Goal: Information Seeking & Learning: Learn about a topic

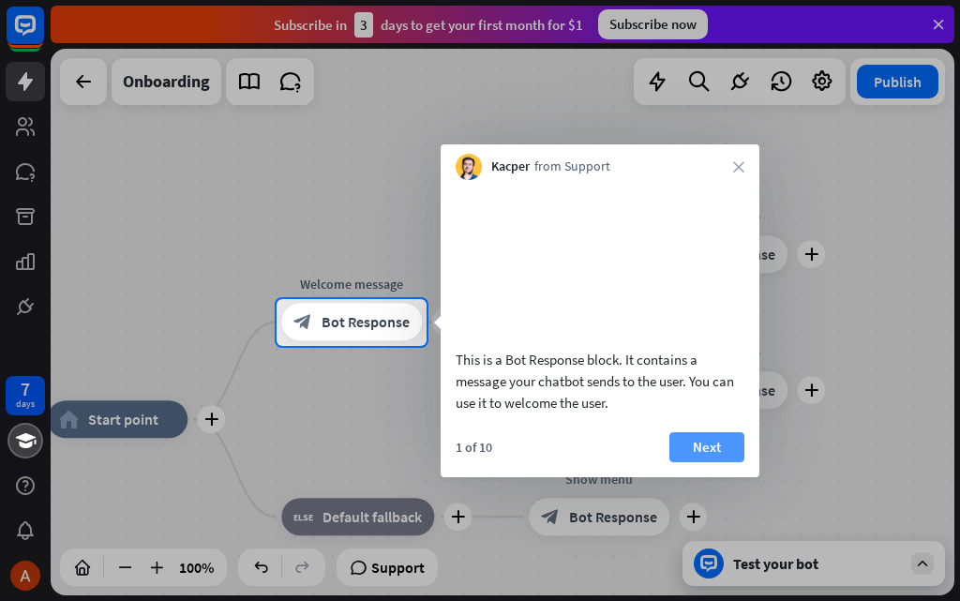
click at [711, 455] on button "Next" at bounding box center [706, 447] width 75 height 30
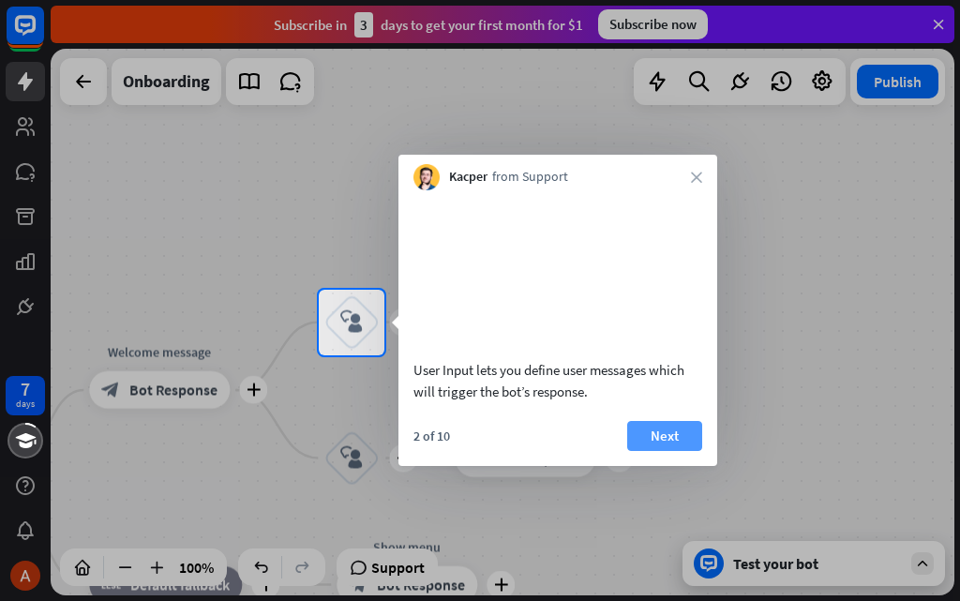
click at [653, 451] on button "Next" at bounding box center [664, 436] width 75 height 30
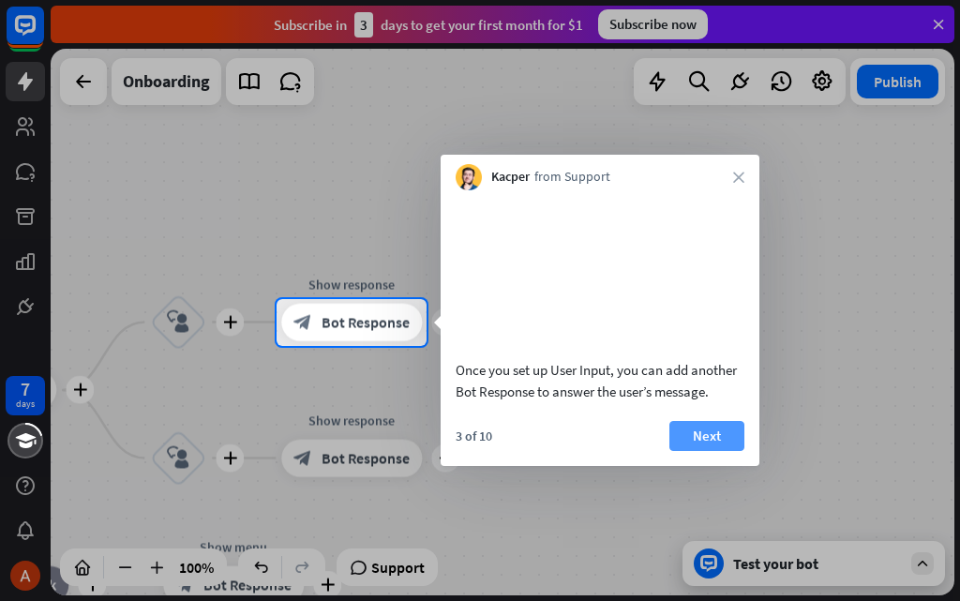
click at [687, 451] on button "Next" at bounding box center [706, 436] width 75 height 30
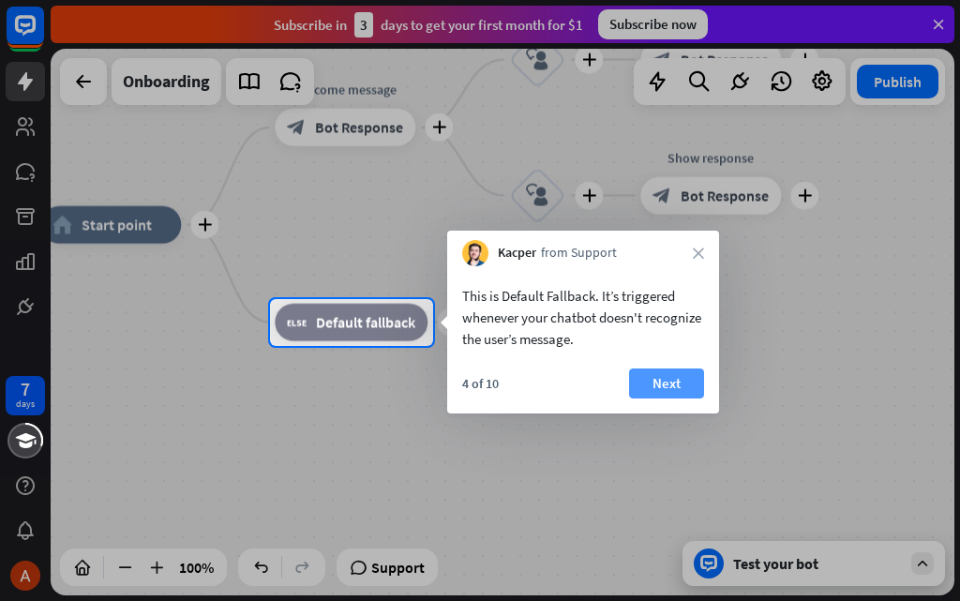
click at [669, 397] on button "Next" at bounding box center [666, 383] width 75 height 30
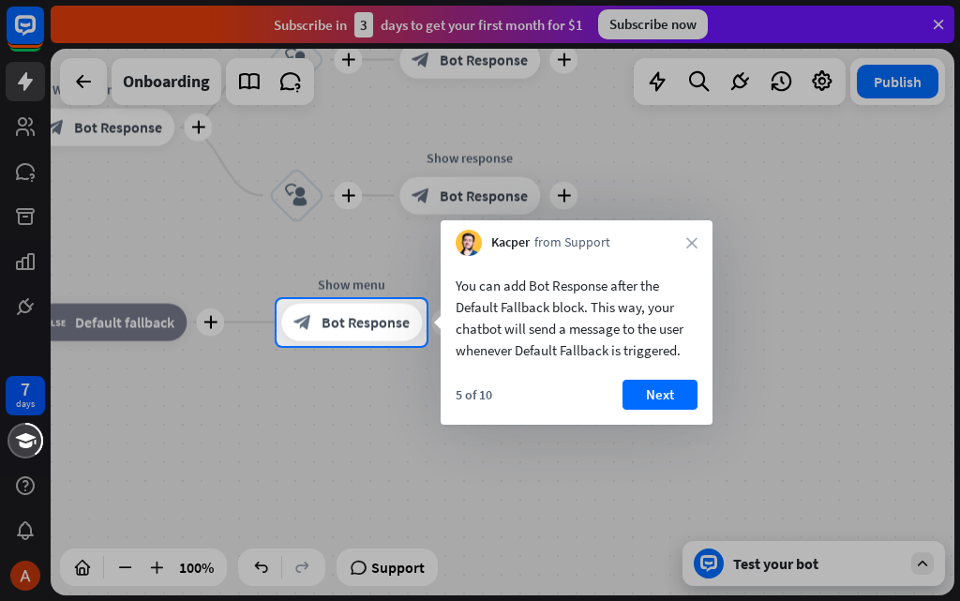
click at [669, 397] on button "Next" at bounding box center [660, 395] width 75 height 30
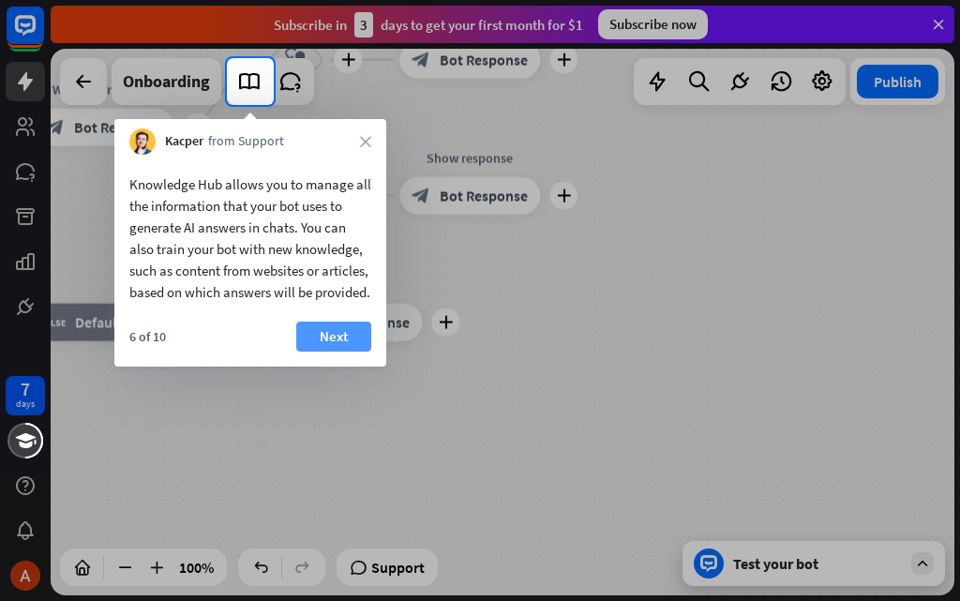
click at [339, 349] on button "Next" at bounding box center [333, 337] width 75 height 30
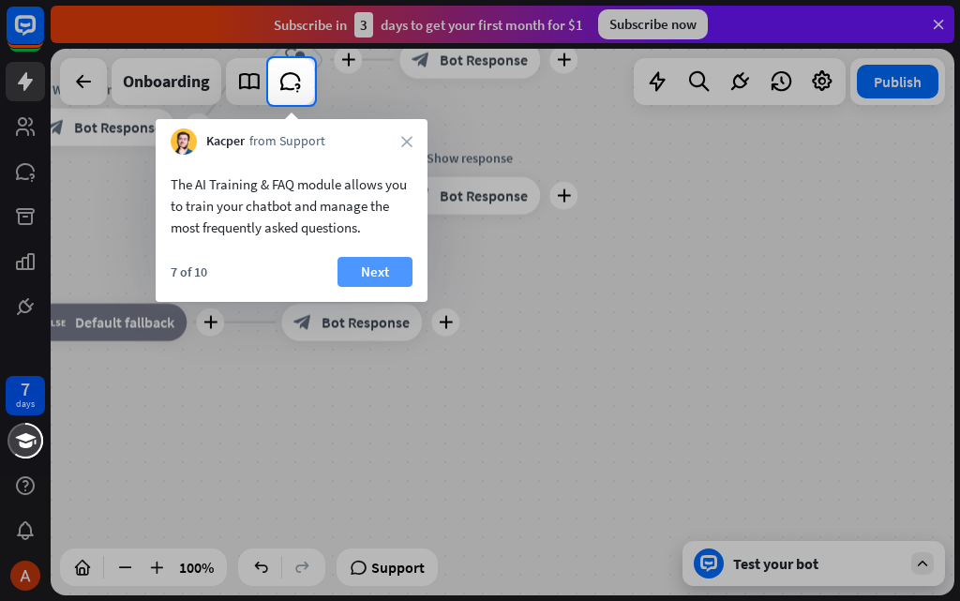
click at [381, 260] on button "Next" at bounding box center [375, 272] width 75 height 30
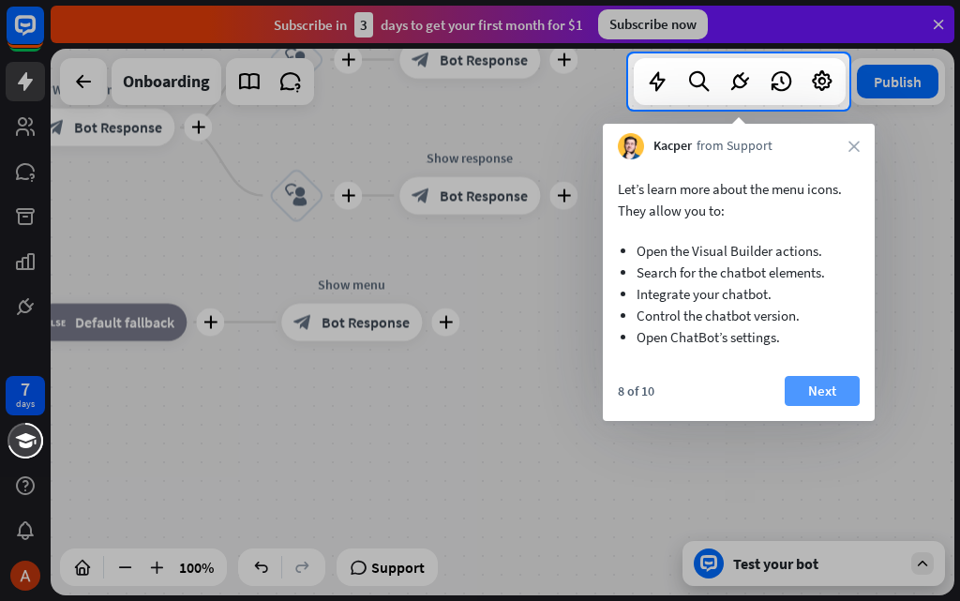
click at [824, 383] on button "Next" at bounding box center [822, 391] width 75 height 30
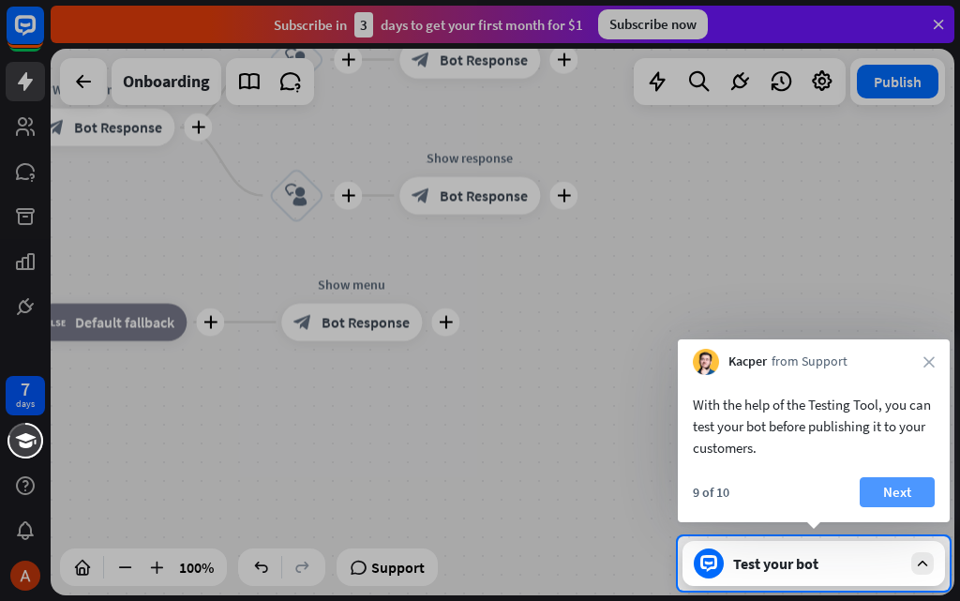
click at [917, 495] on button "Next" at bounding box center [897, 492] width 75 height 30
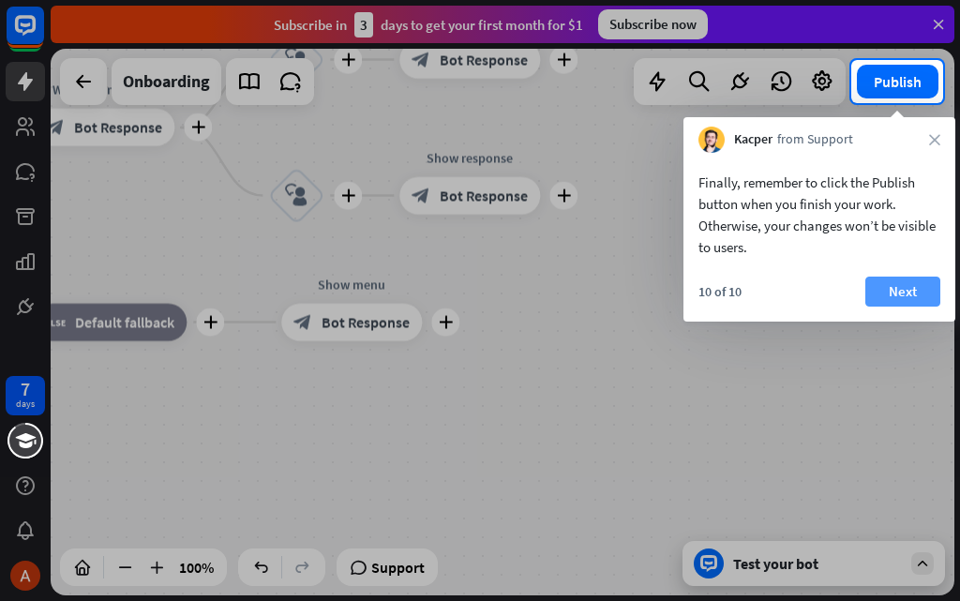
click at [880, 286] on button "Next" at bounding box center [902, 292] width 75 height 30
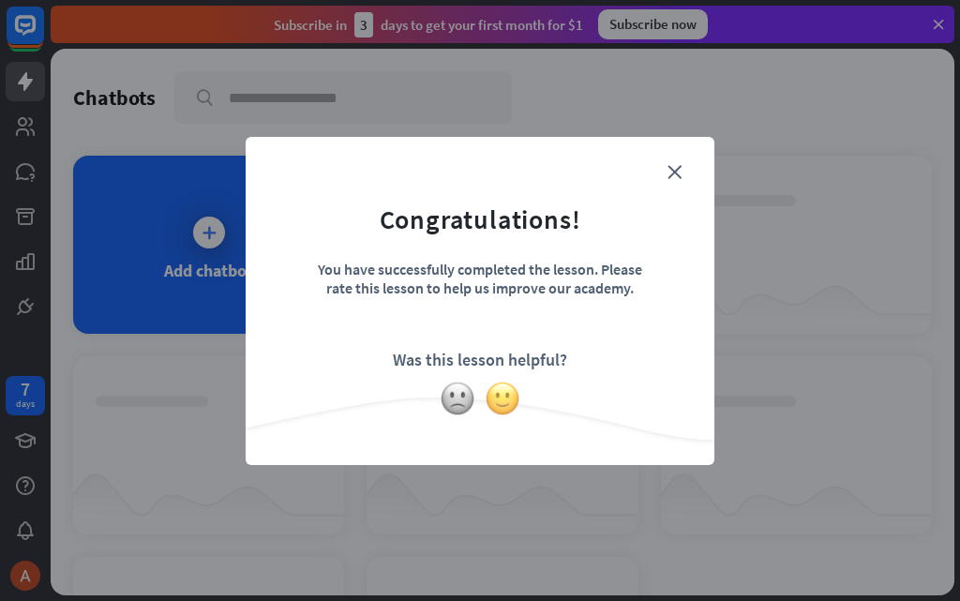
click at [489, 399] on img at bounding box center [503, 399] width 36 height 36
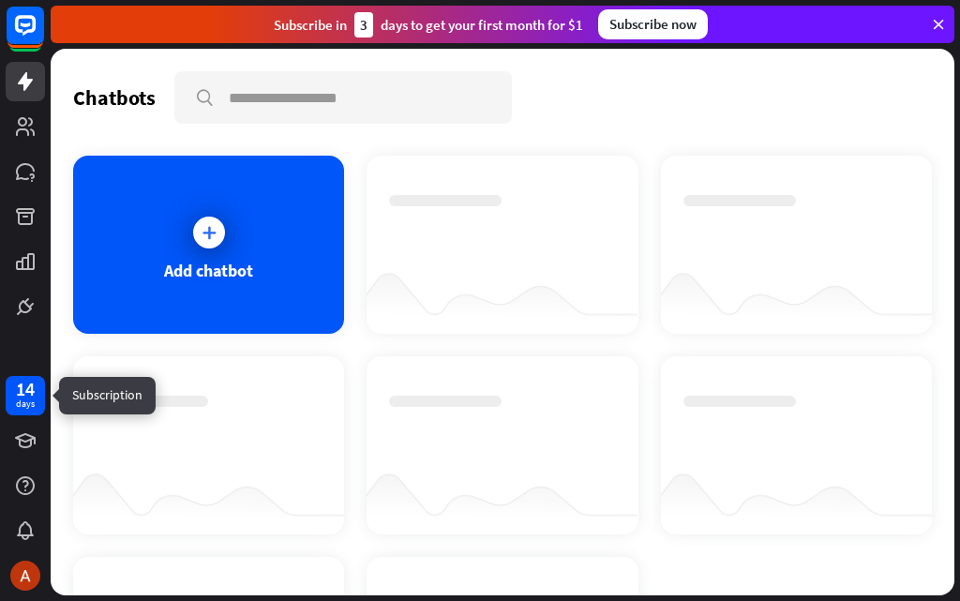
click at [16, 394] on div "14" at bounding box center [25, 389] width 19 height 17
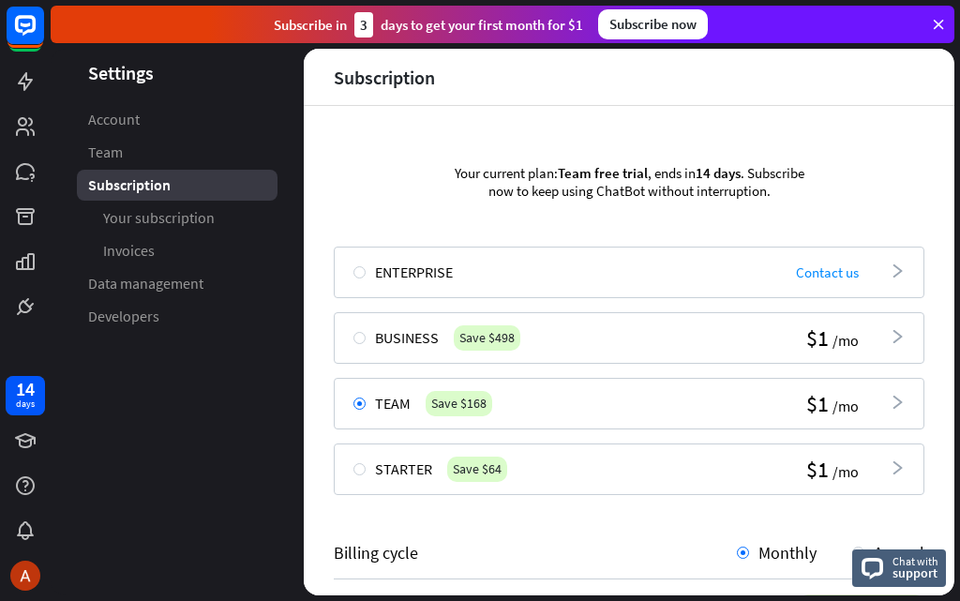
click at [357, 475] on div "Starter Save $64 $1 /mo arrowhead_right" at bounding box center [629, 470] width 591 height 52
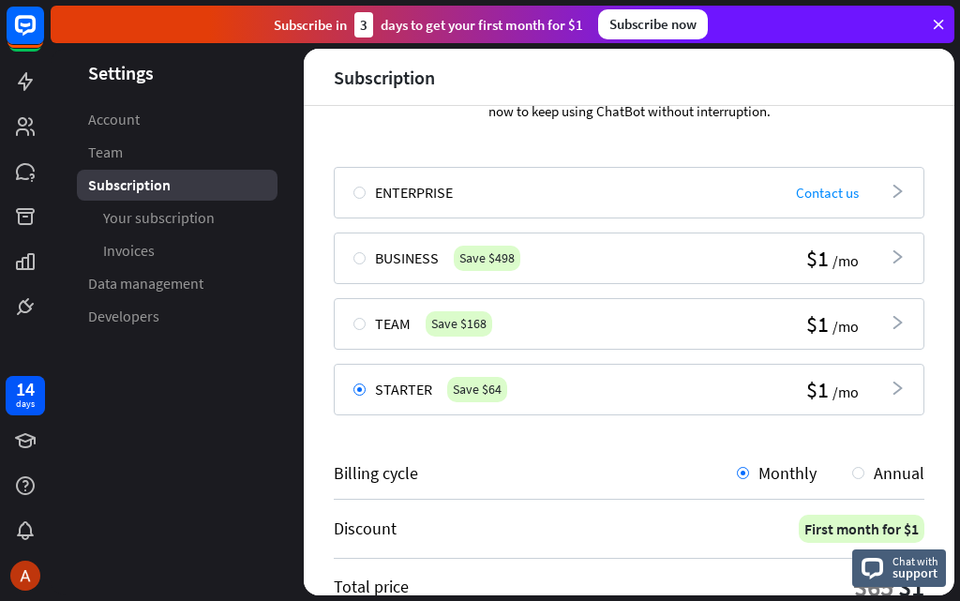
scroll to position [248, 0]
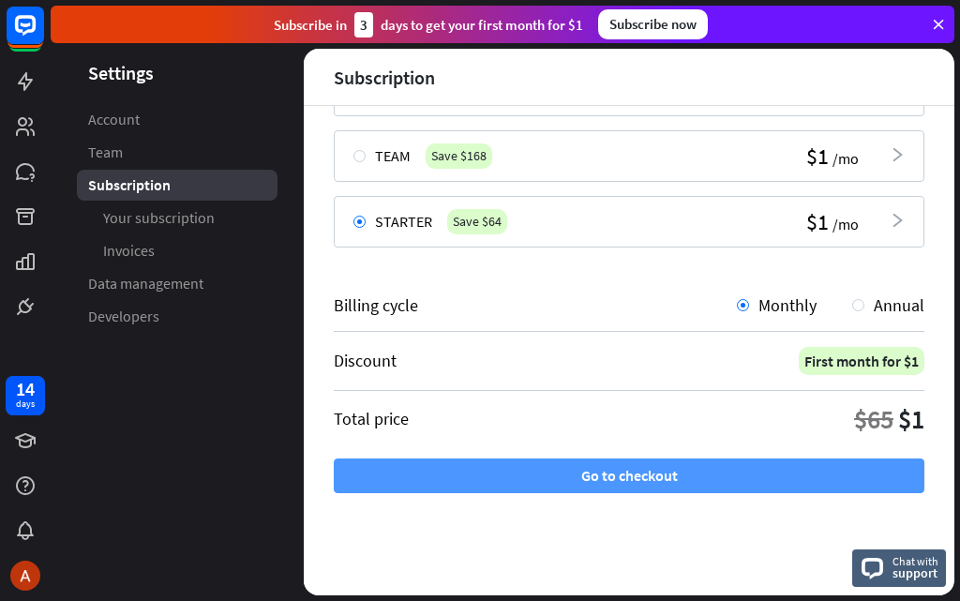
click at [733, 468] on button "Go to checkout" at bounding box center [629, 476] width 591 height 35
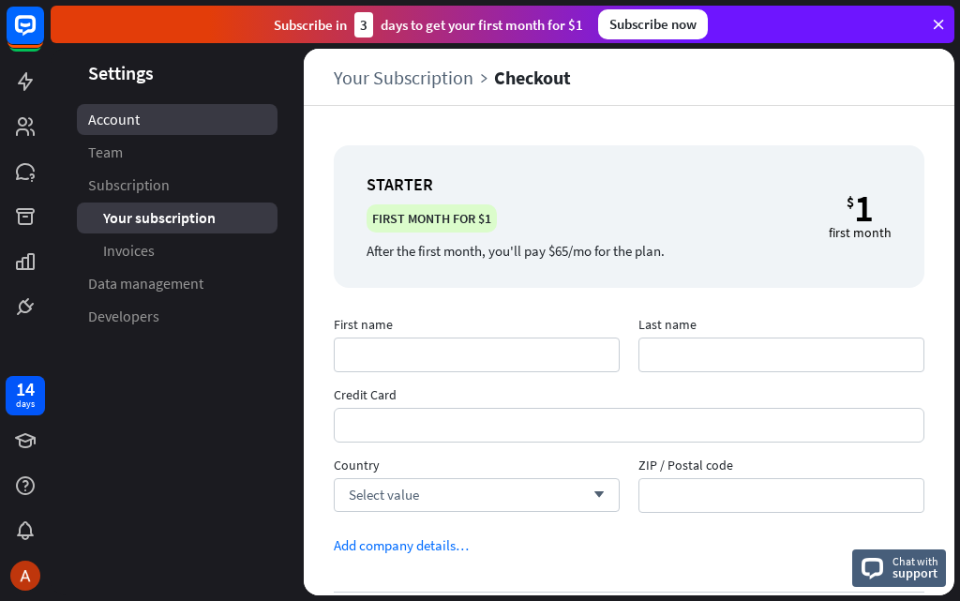
click at [107, 117] on span "Account" at bounding box center [114, 120] width 52 height 20
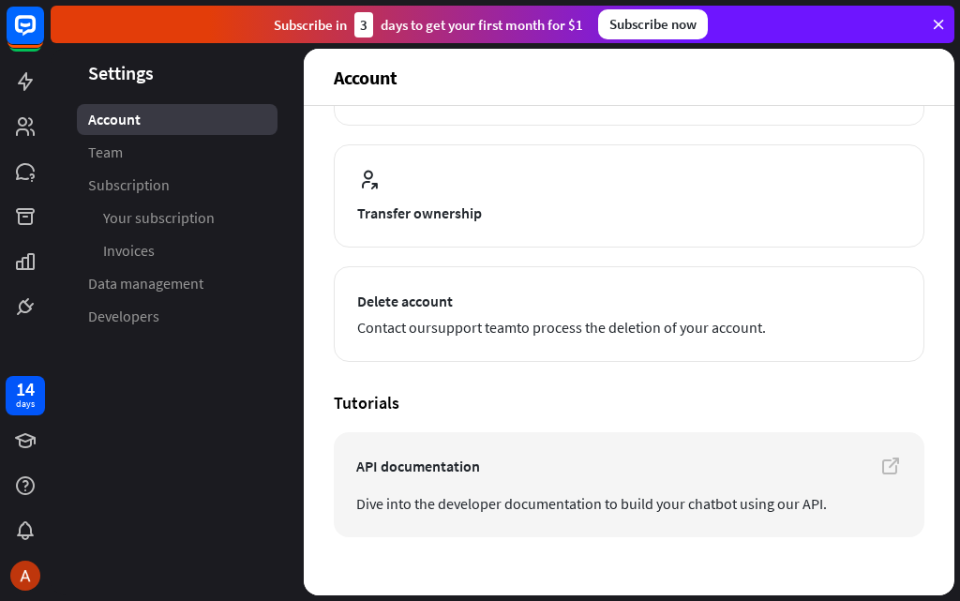
scroll to position [414, 0]
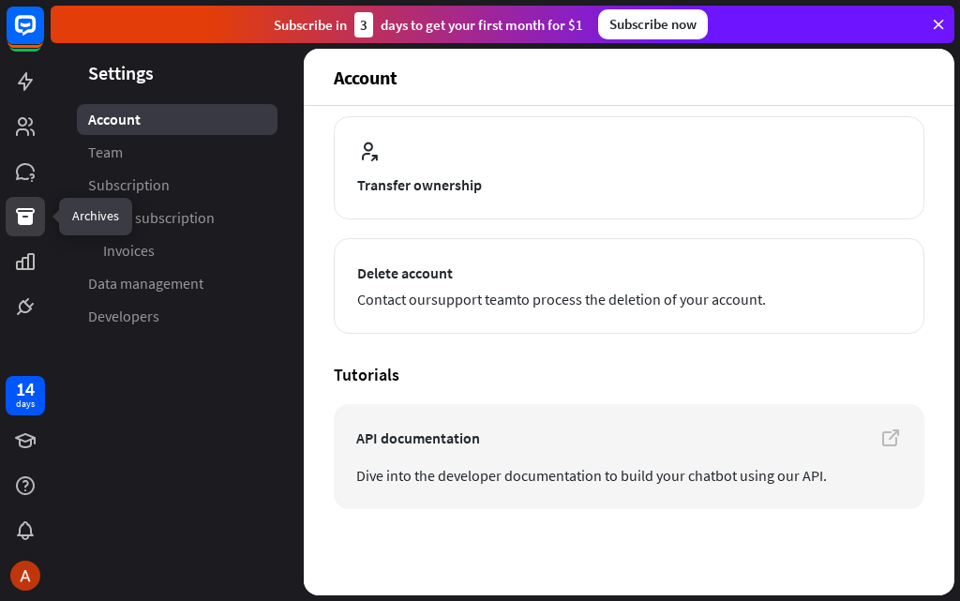
click at [35, 217] on icon at bounding box center [25, 216] width 23 height 23
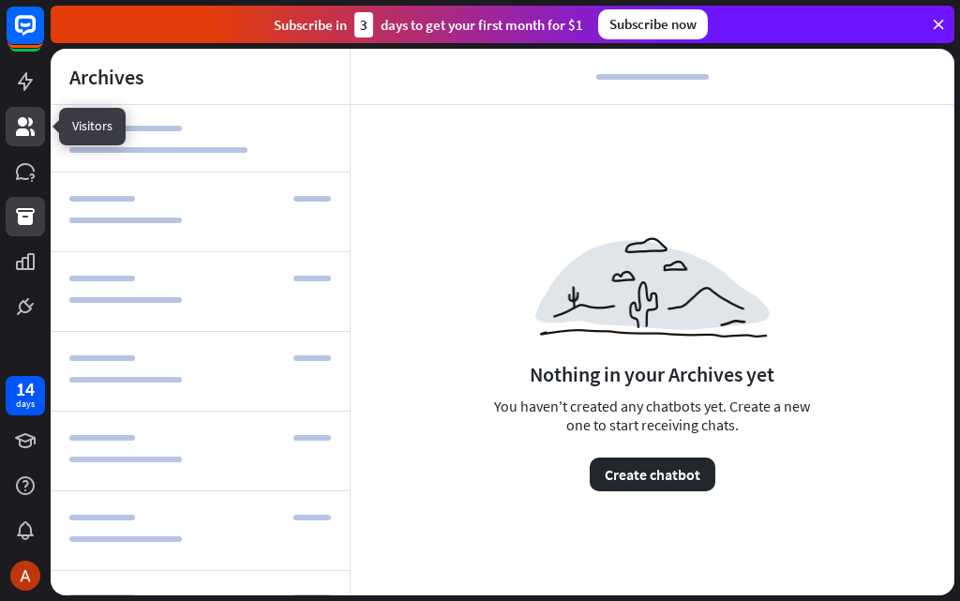
click at [13, 126] on link at bounding box center [25, 126] width 39 height 39
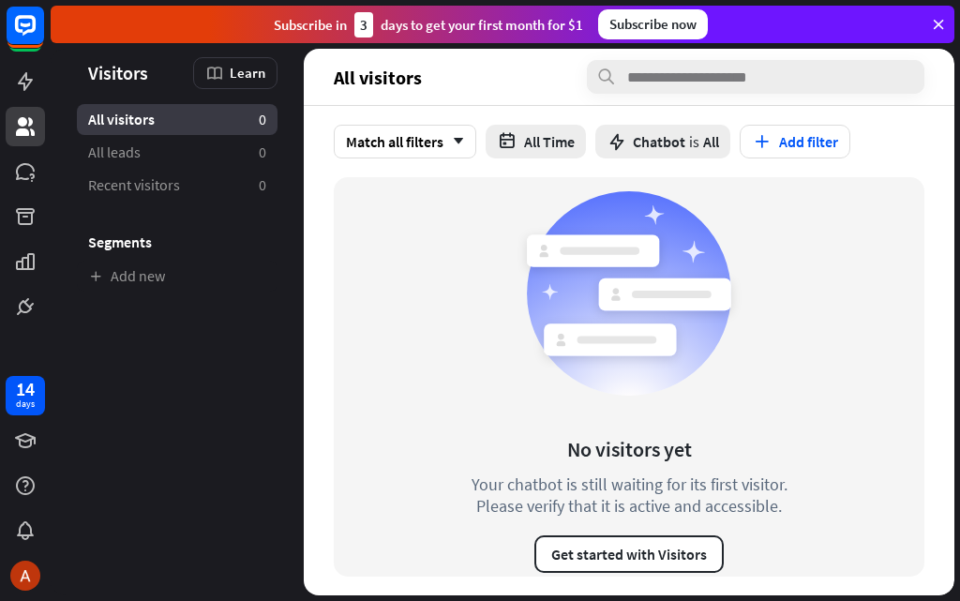
click at [326, 308] on section "No visitors yet Your chatbot is still waiting for its first visitor. Please ver…" at bounding box center [629, 386] width 651 height 418
click at [24, 87] on icon at bounding box center [25, 81] width 15 height 19
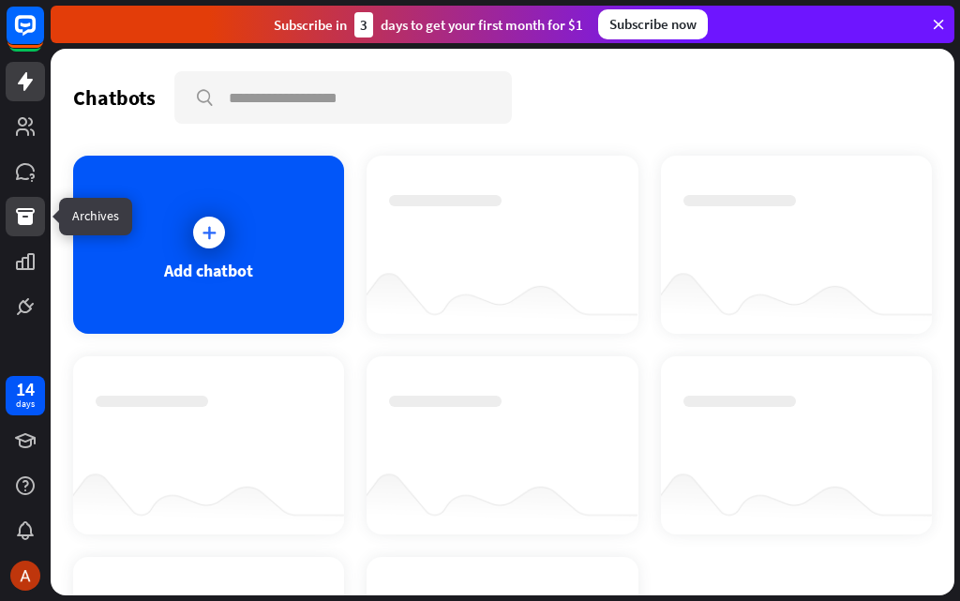
click at [22, 209] on icon at bounding box center [25, 216] width 19 height 17
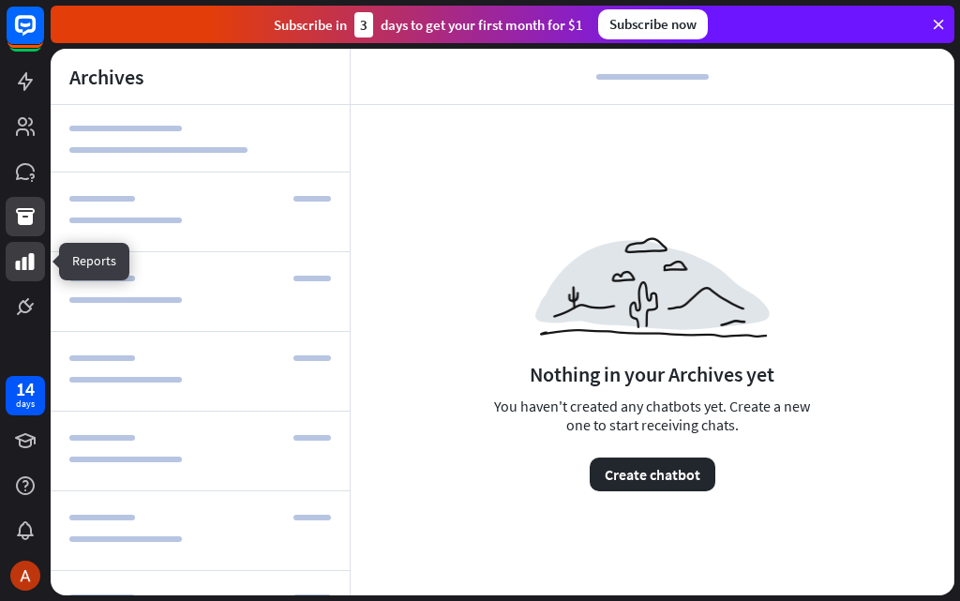
click at [17, 254] on icon at bounding box center [25, 261] width 23 height 23
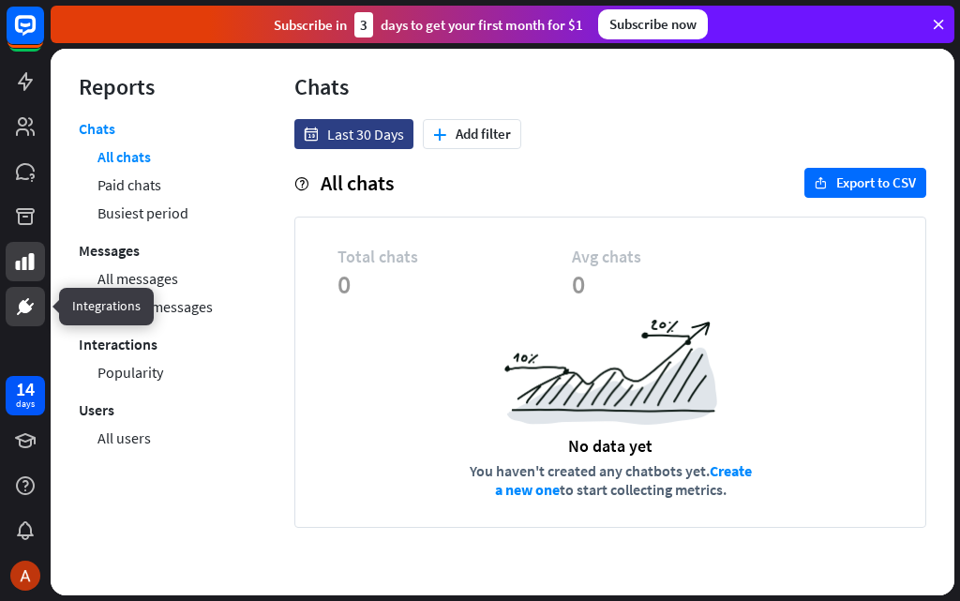
click at [36, 302] on icon at bounding box center [25, 306] width 23 height 23
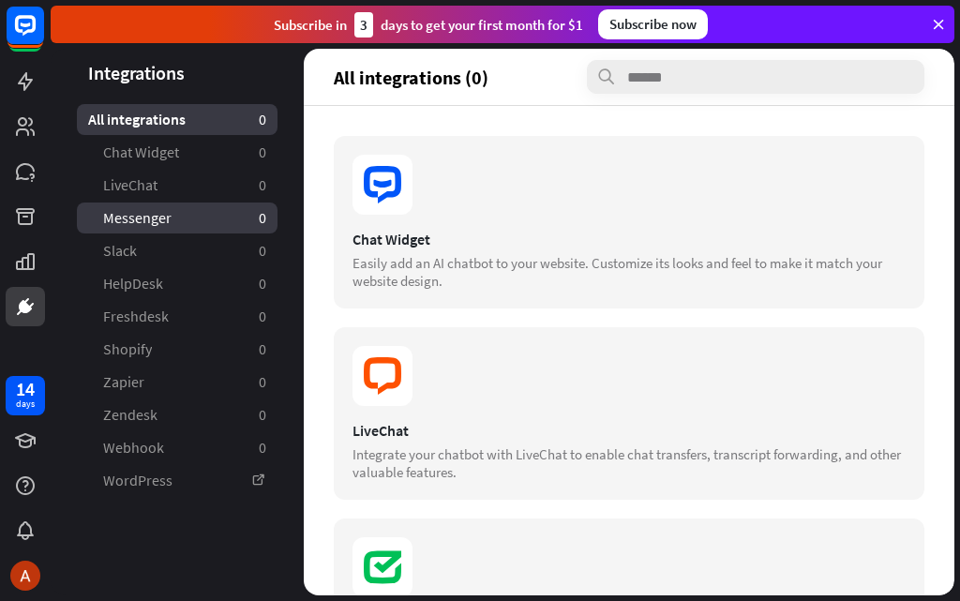
click at [181, 228] on link "Messenger 0" at bounding box center [177, 218] width 201 height 31
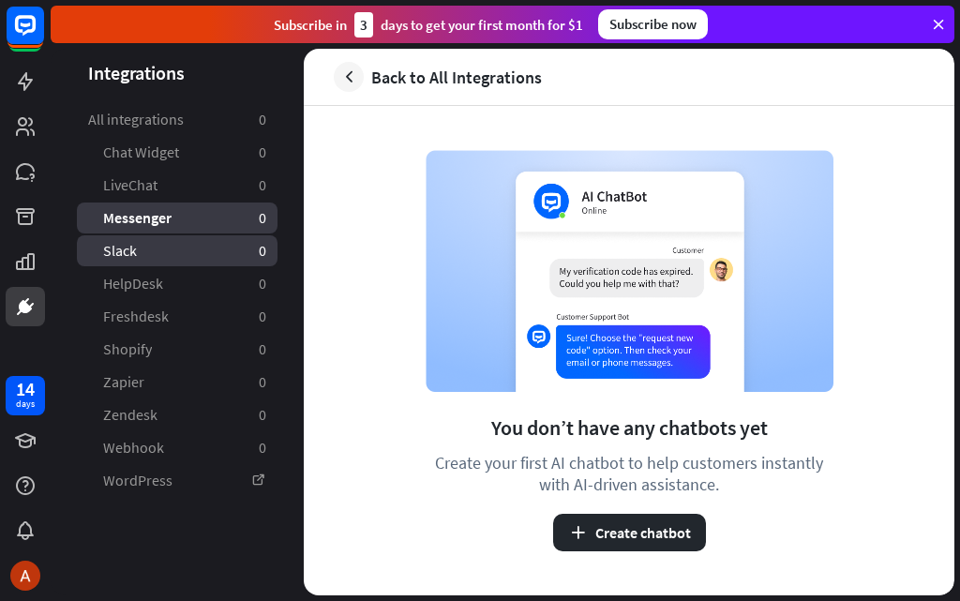
click at [174, 248] on link "Slack 0" at bounding box center [177, 250] width 201 height 31
